Goal: Transaction & Acquisition: Purchase product/service

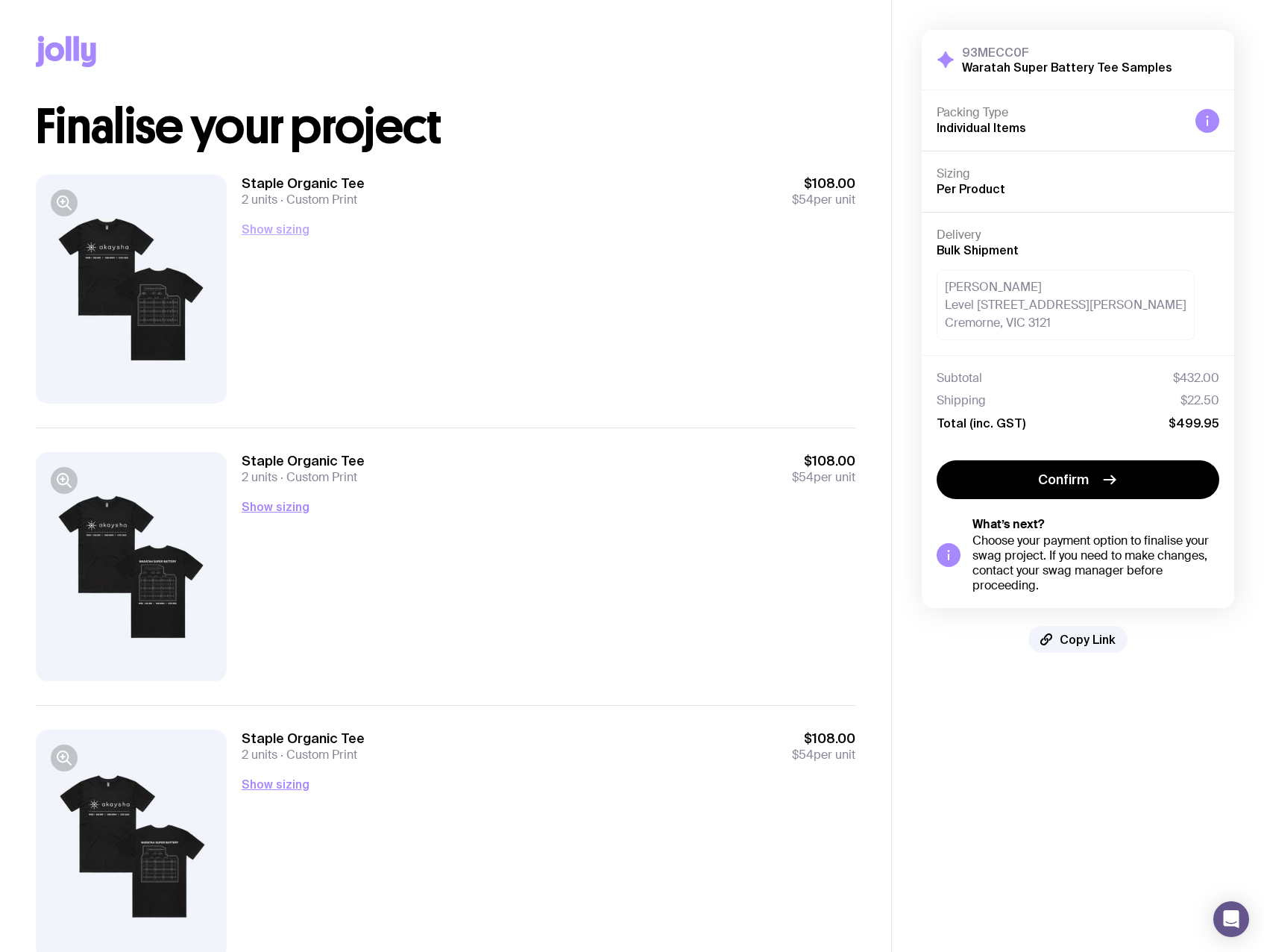
click at [267, 226] on button "Show sizing" at bounding box center [275, 229] width 68 height 18
click at [274, 513] on button "Show sizing" at bounding box center [275, 507] width 68 height 18
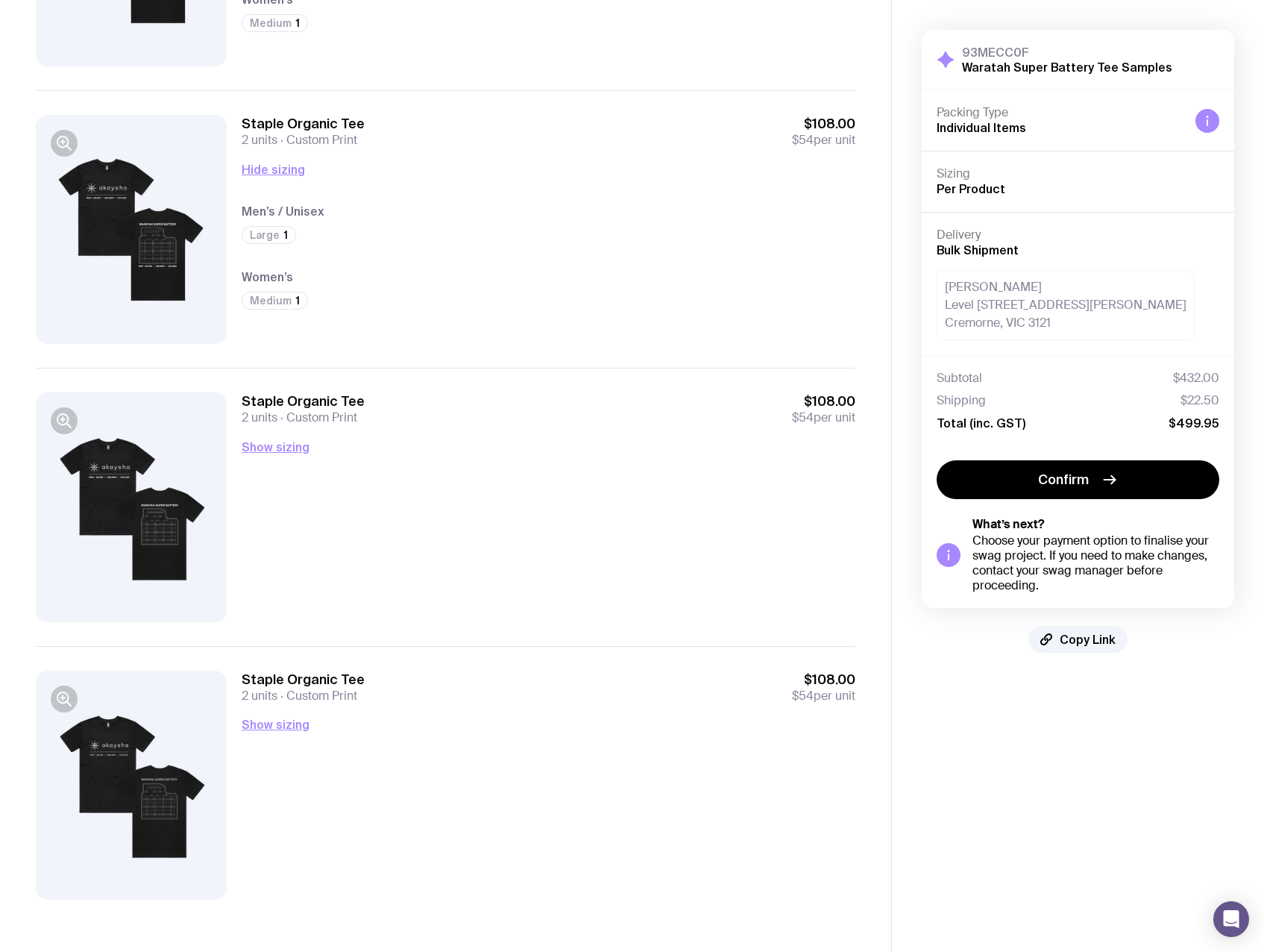
scroll to position [339, 0]
click at [282, 443] on button "Show sizing" at bounding box center [275, 445] width 68 height 18
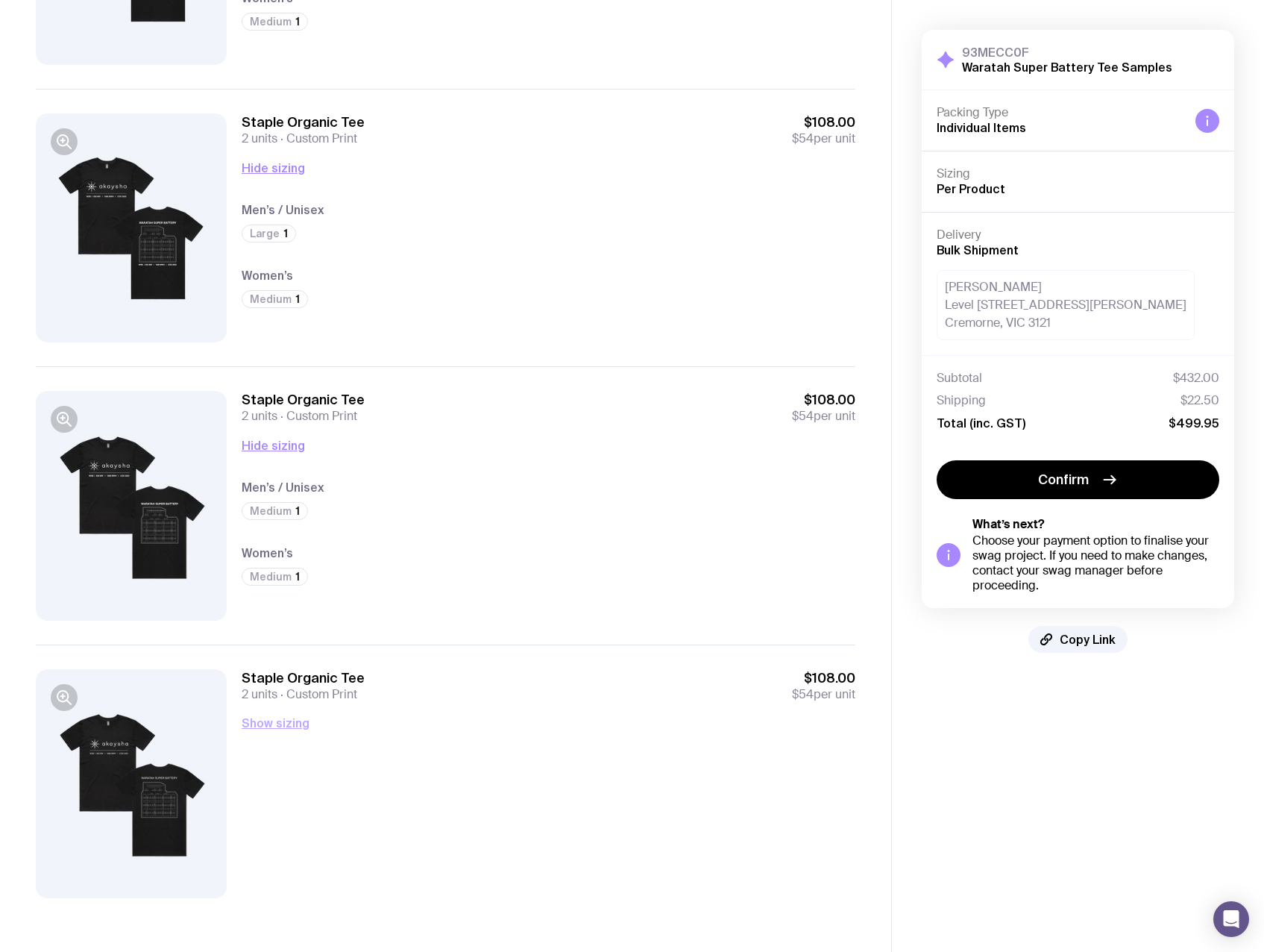
click at [275, 728] on button "Show sizing" at bounding box center [275, 723] width 68 height 18
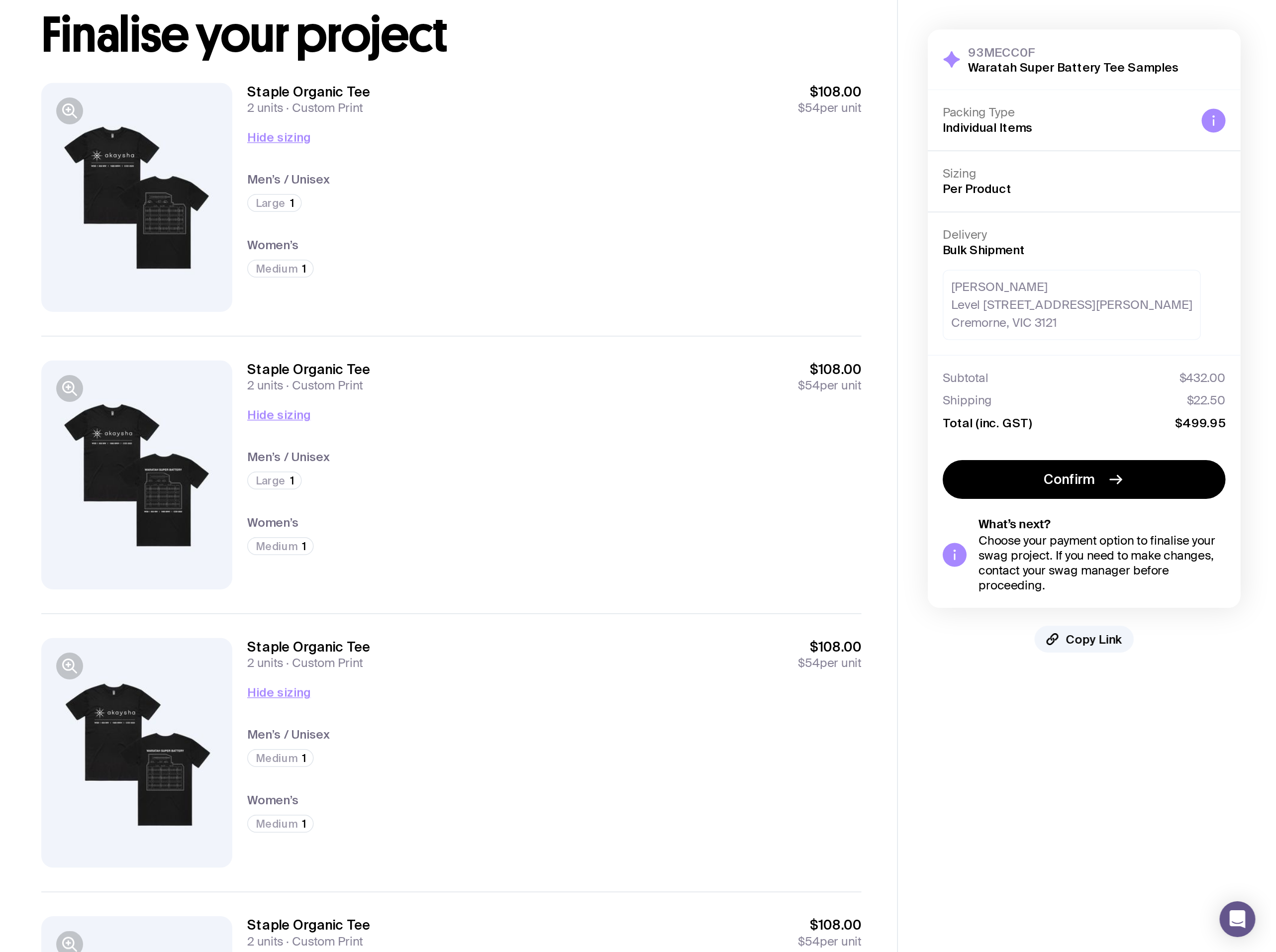
scroll to position [0, 0]
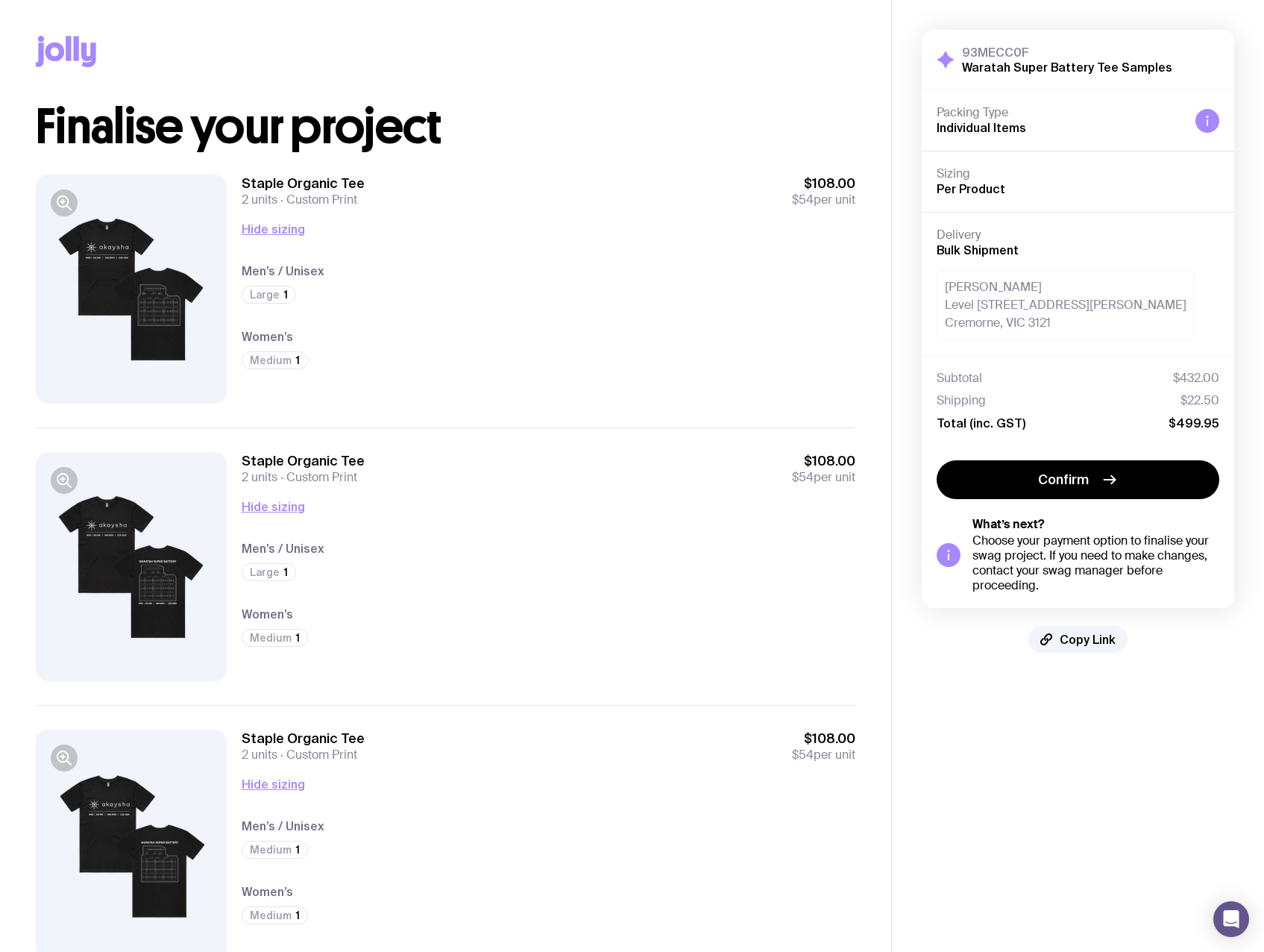
click at [77, 261] on div at bounding box center [131, 289] width 191 height 229
click at [57, 205] on icon "button" at bounding box center [64, 203] width 18 height 18
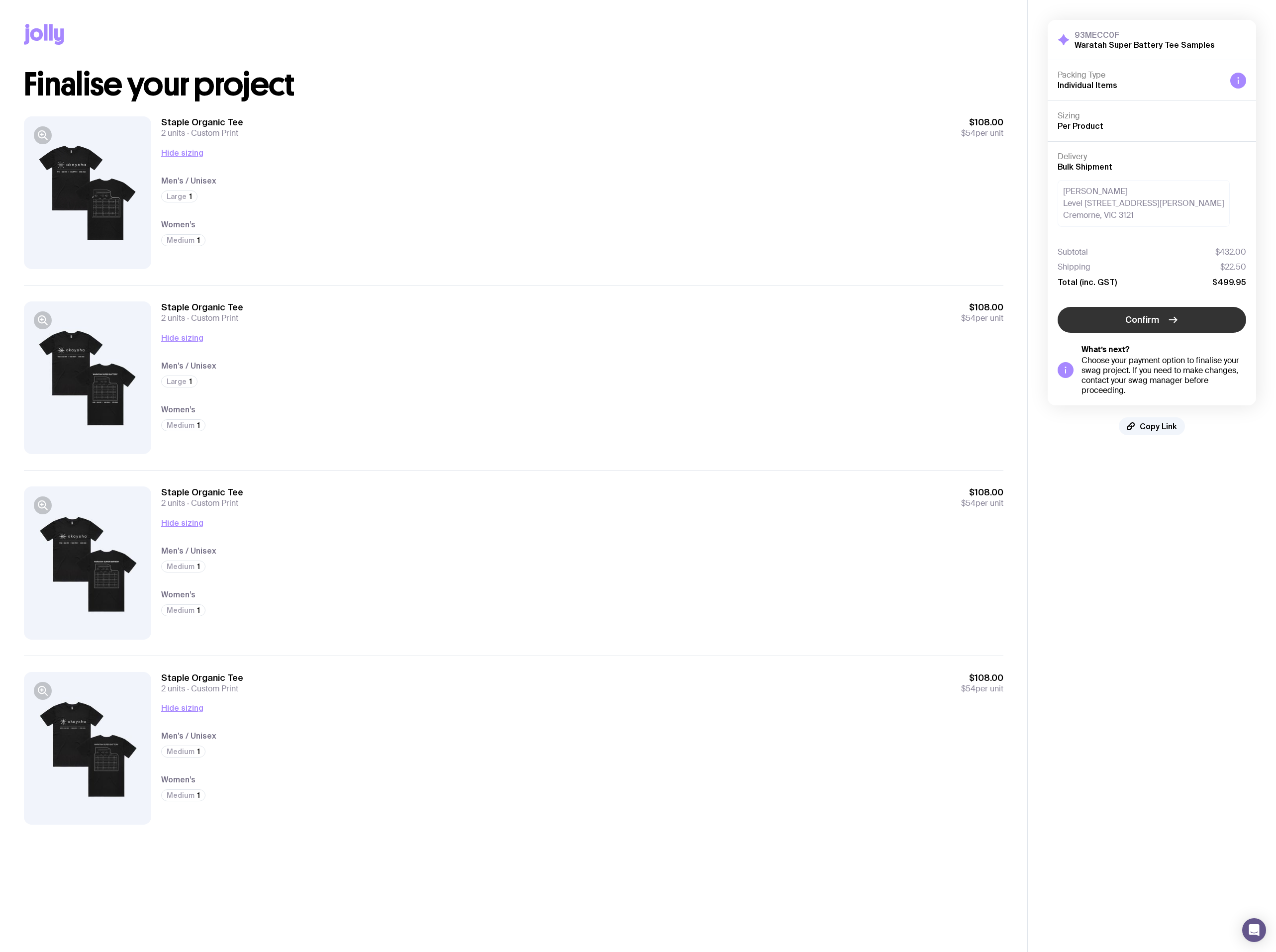
click at [843, 321] on span "Confirm" at bounding box center [1142, 320] width 34 height 12
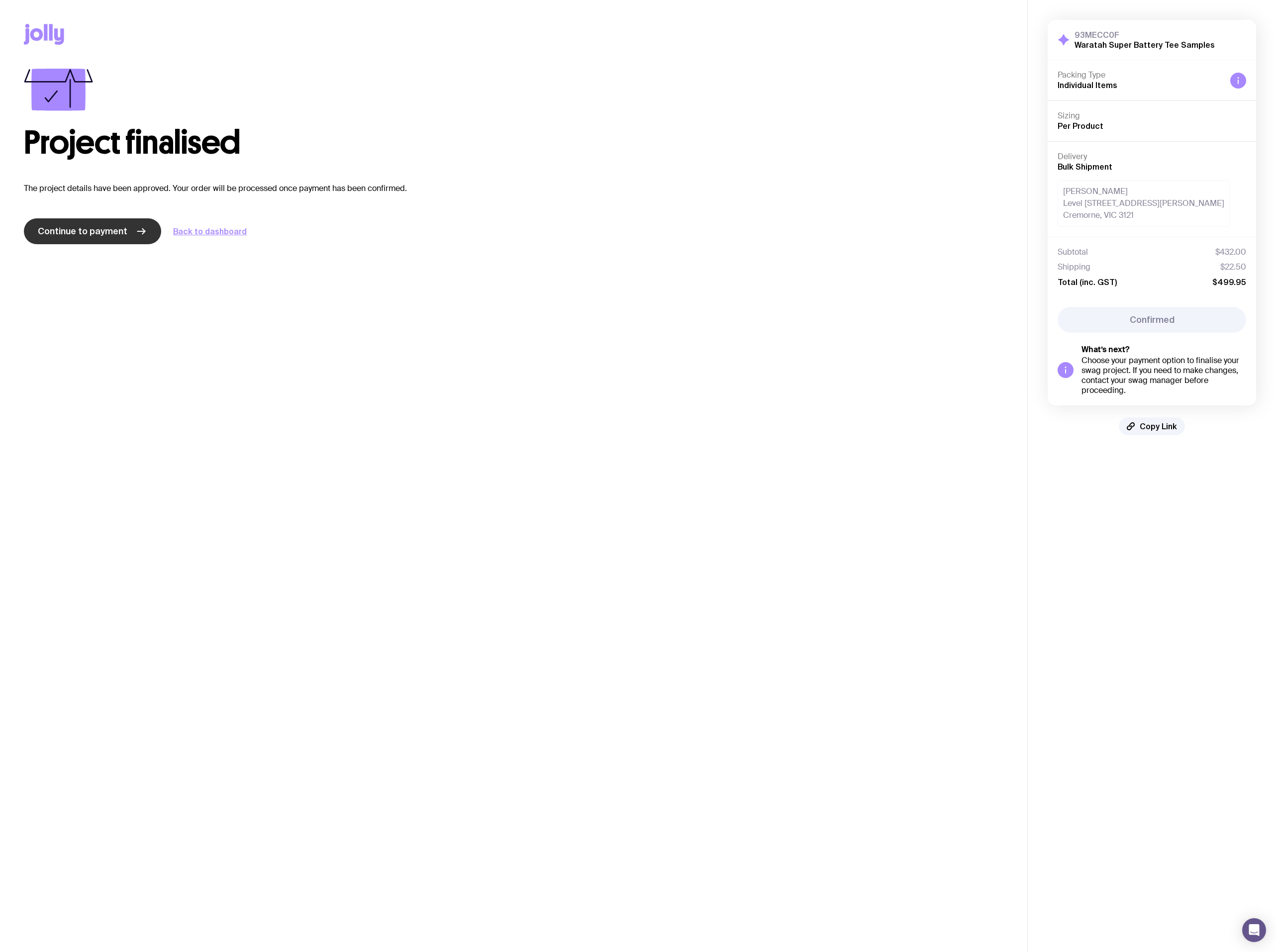
click at [63, 232] on span "Continue to payment" at bounding box center [82, 231] width 89 height 12
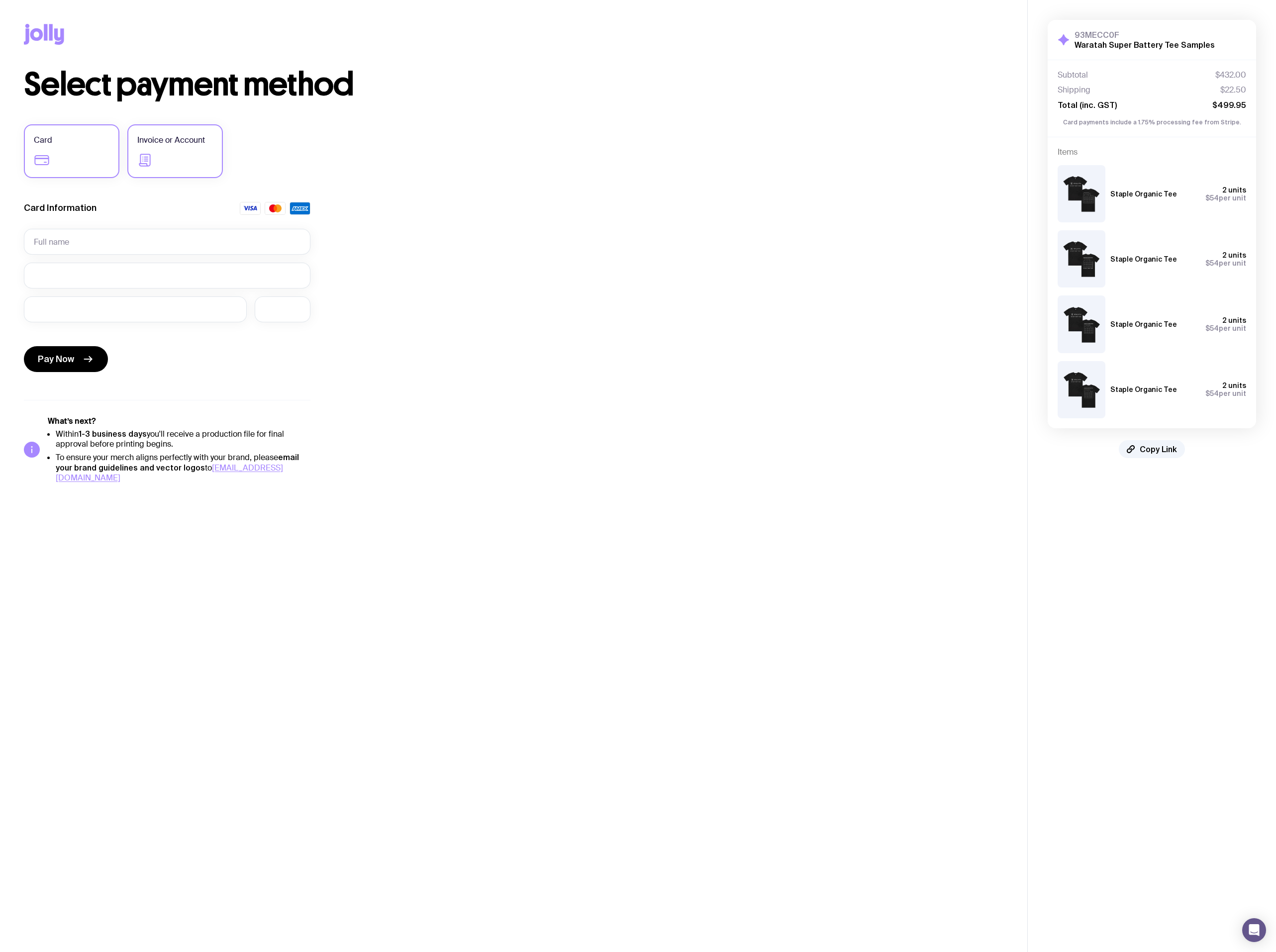
click at [164, 152] on label "Invoice or Account" at bounding box center [175, 151] width 95 height 54
click at [0, 0] on input "Invoice or Account" at bounding box center [0, 0] width 0 height 0
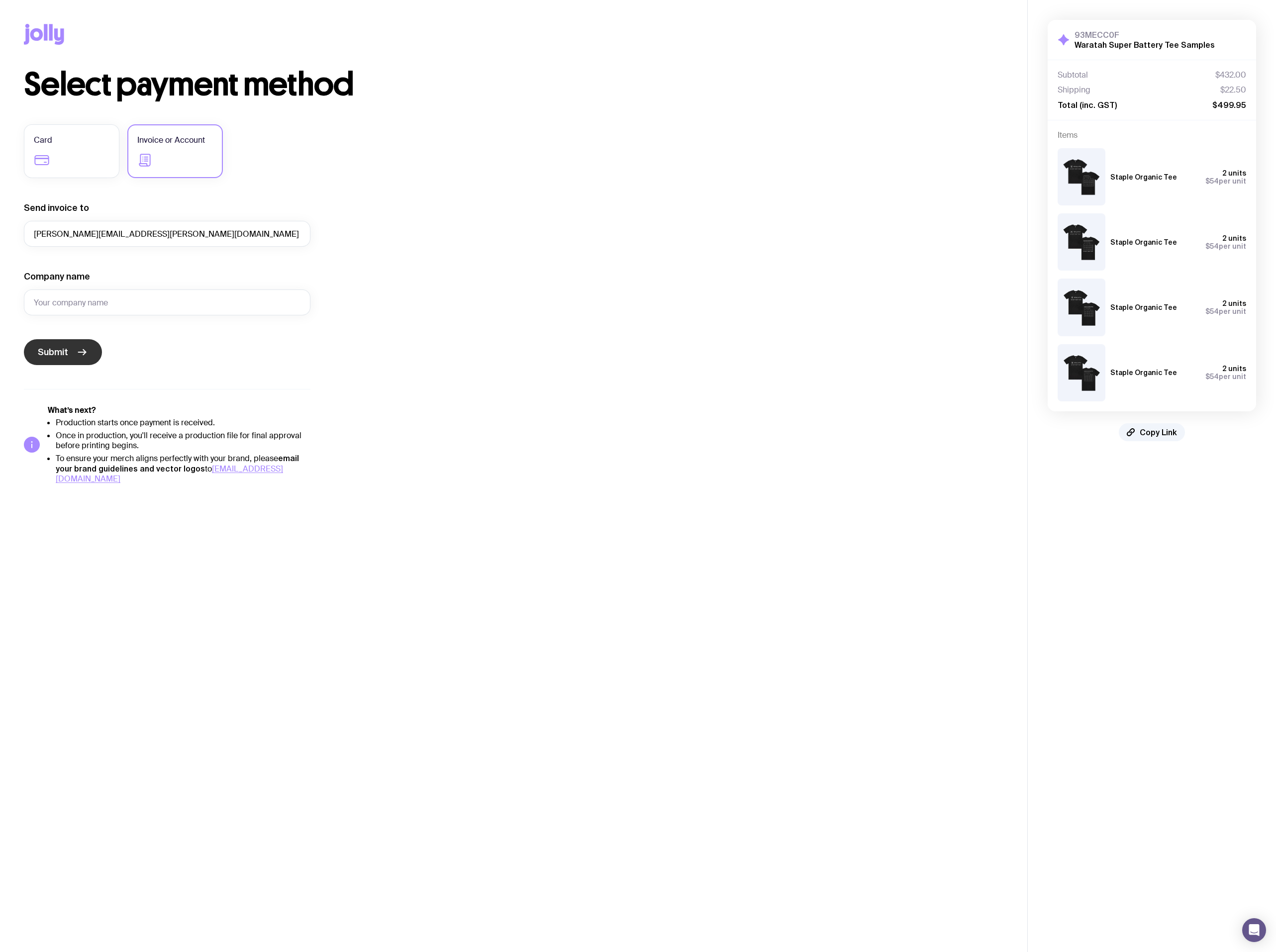
click at [75, 345] on button "Submit" at bounding box center [63, 352] width 78 height 26
click at [151, 299] on input "Company name" at bounding box center [167, 303] width 286 height 26
type input "Akaysha Energy"
click at [57, 346] on span "Submit" at bounding box center [53, 352] width 31 height 12
